Goal: Check status: Check status

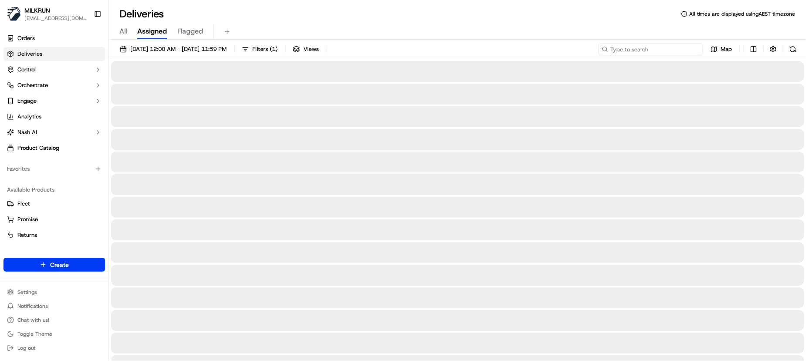
click at [640, 50] on input at bounding box center [651, 49] width 105 height 12
paste input "[PERSON_NAME]"
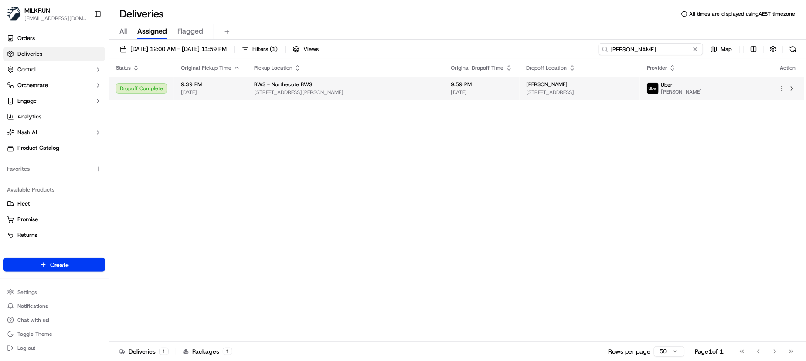
type input "[PERSON_NAME]"
click at [182, 92] on span "[DATE]" at bounding box center [210, 92] width 59 height 7
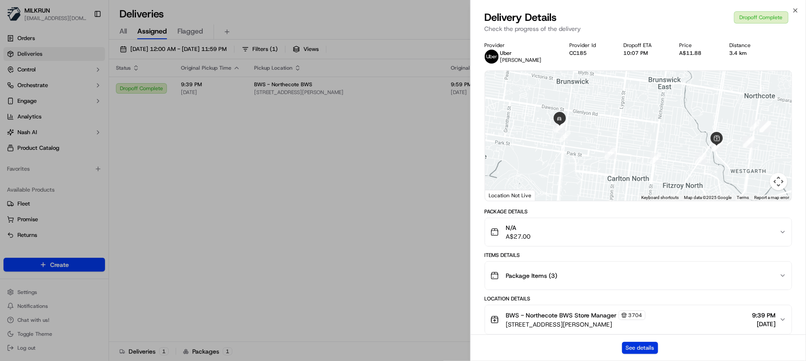
click at [645, 351] on button "See details" at bounding box center [640, 348] width 36 height 12
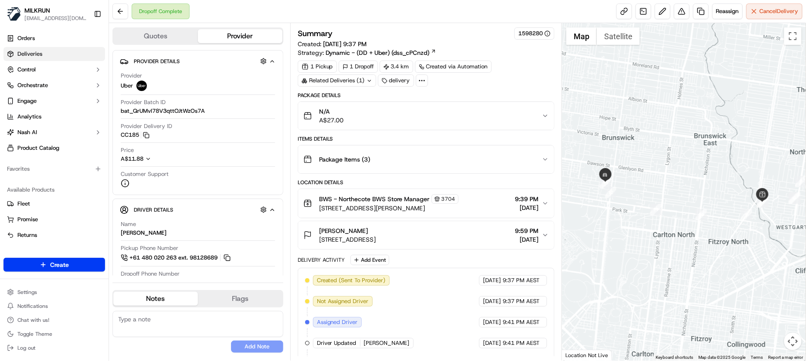
click at [33, 54] on span "Deliveries" at bounding box center [29, 54] width 25 height 8
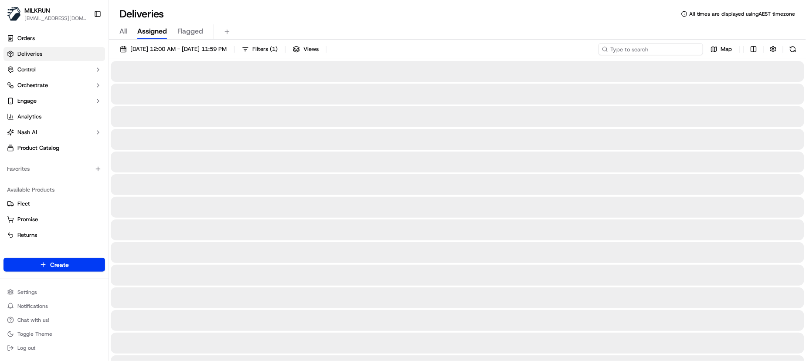
click at [653, 48] on input at bounding box center [651, 49] width 105 height 12
paste input "[PERSON_NAME]"
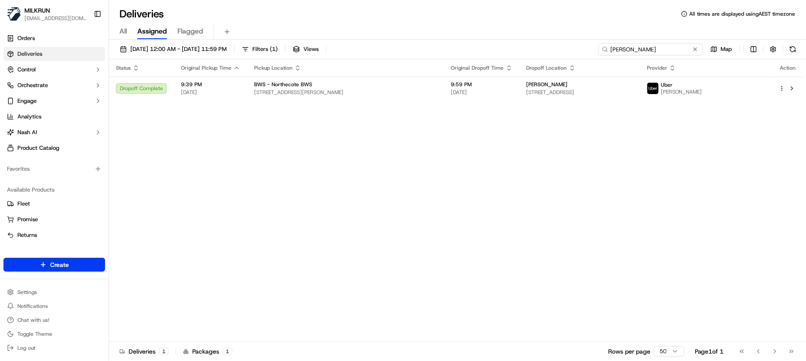
type input "[PERSON_NAME]"
